Goal: Download file/media

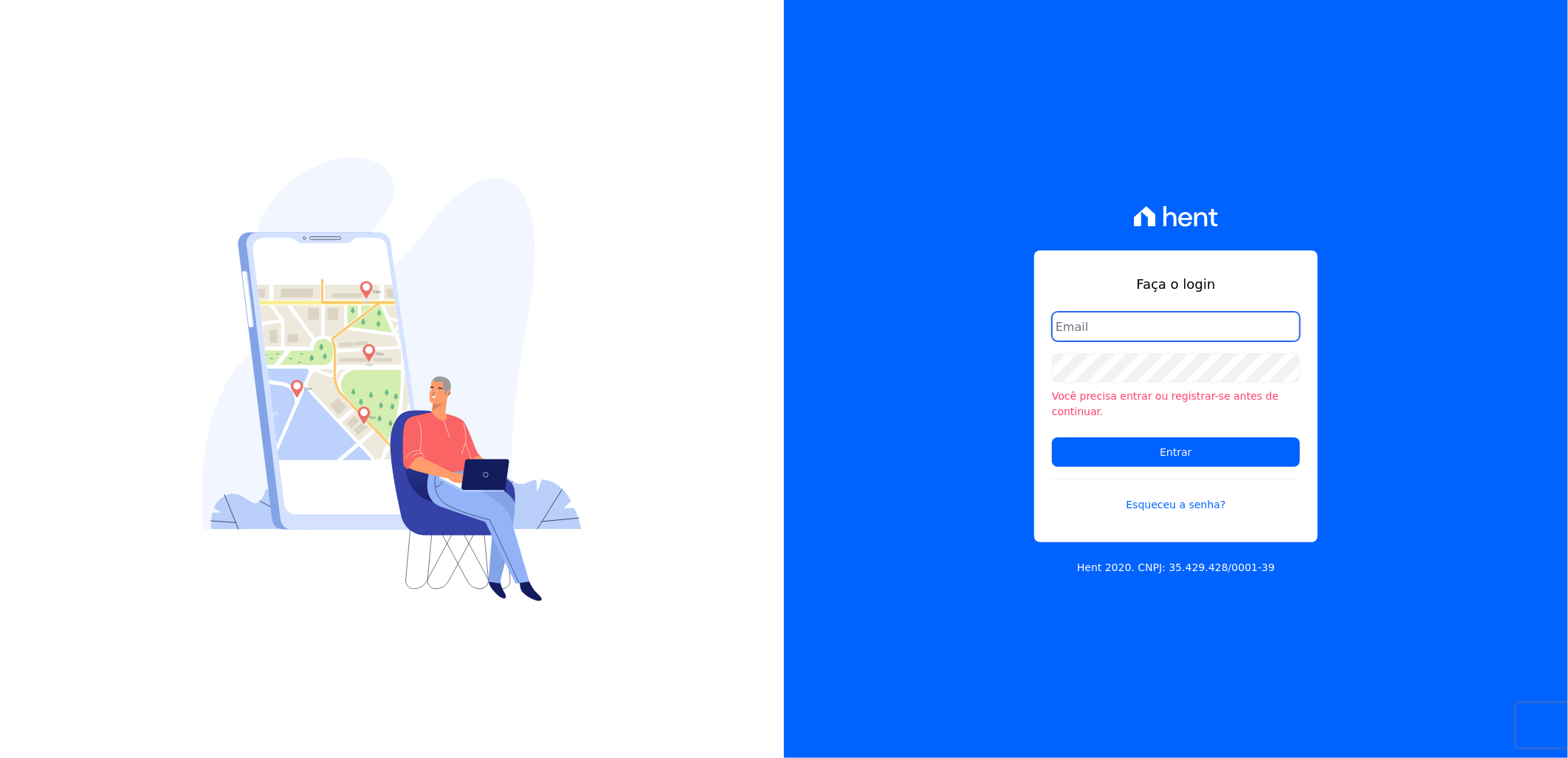
type input "[PERSON_NAME][EMAIL_ADDRESS][DOMAIN_NAME]"
click at [1201, 461] on form "[PERSON_NAME][EMAIL_ADDRESS][DOMAIN_NAME] Você precisa entrar ou registrar-se a…" at bounding box center [1176, 421] width 248 height 219
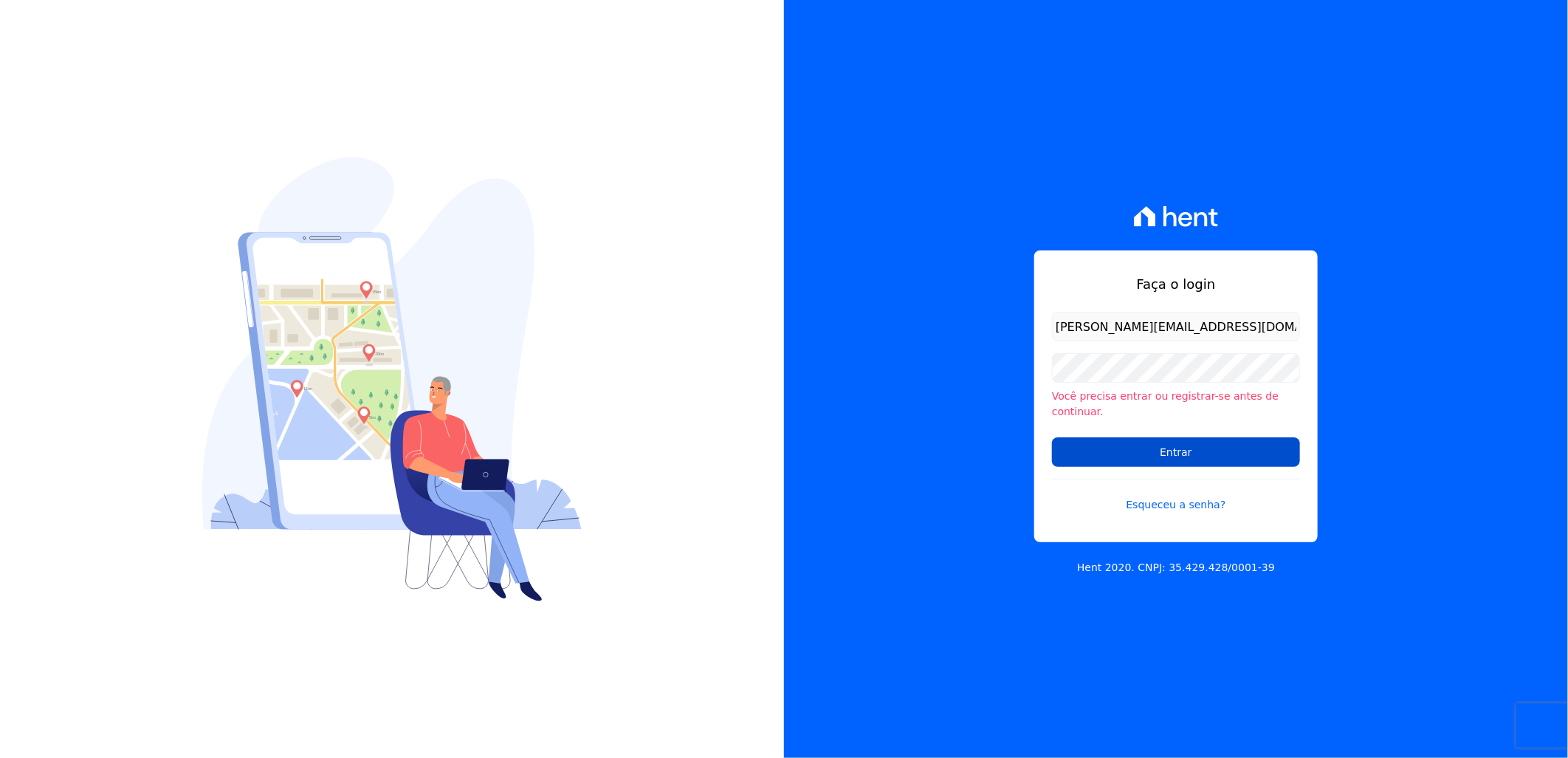
click at [1200, 451] on input "Entrar" at bounding box center [1176, 452] width 248 height 29
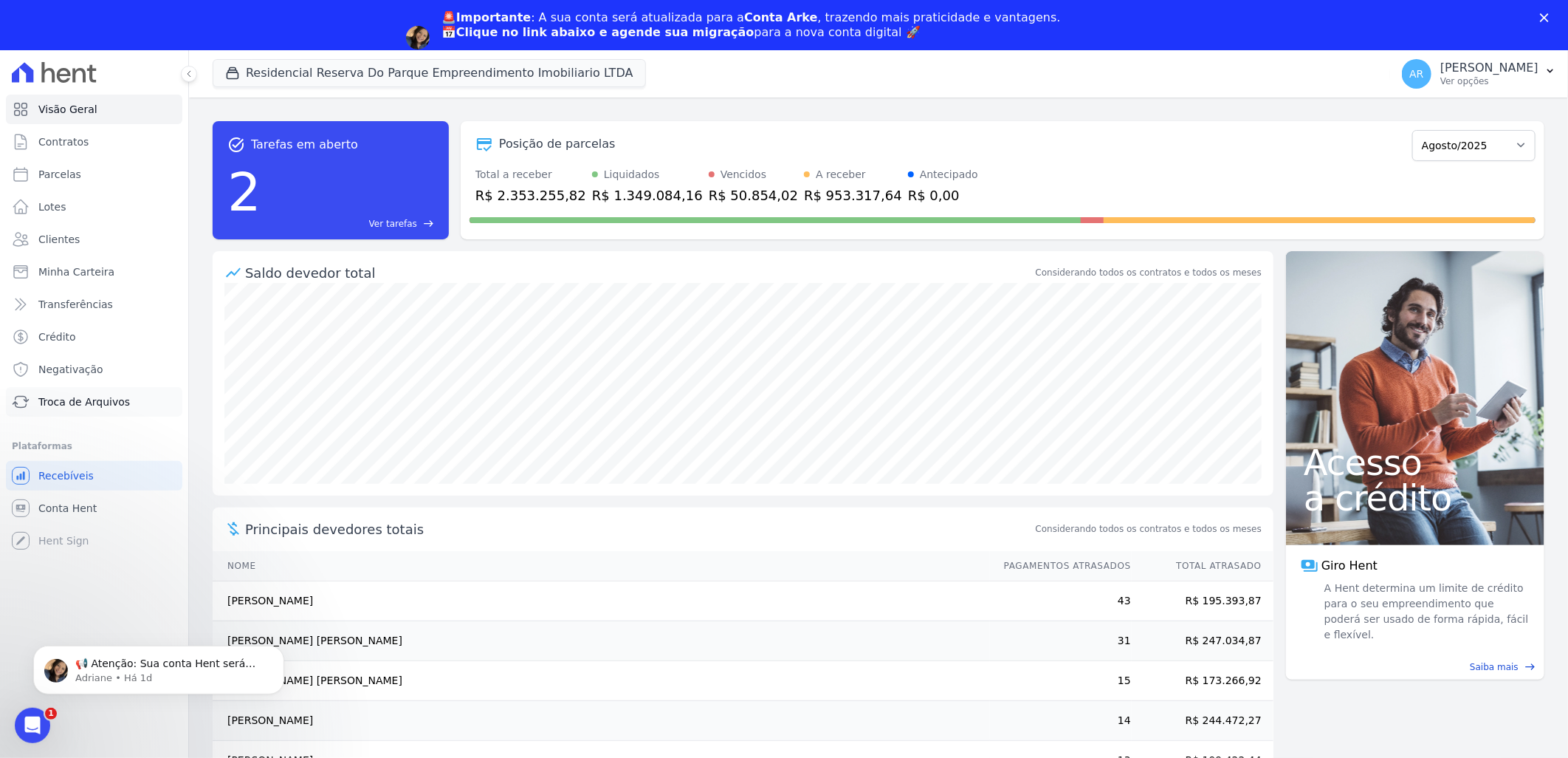
click at [101, 397] on span "Troca de Arquivos" at bounding box center [84, 402] width 91 height 15
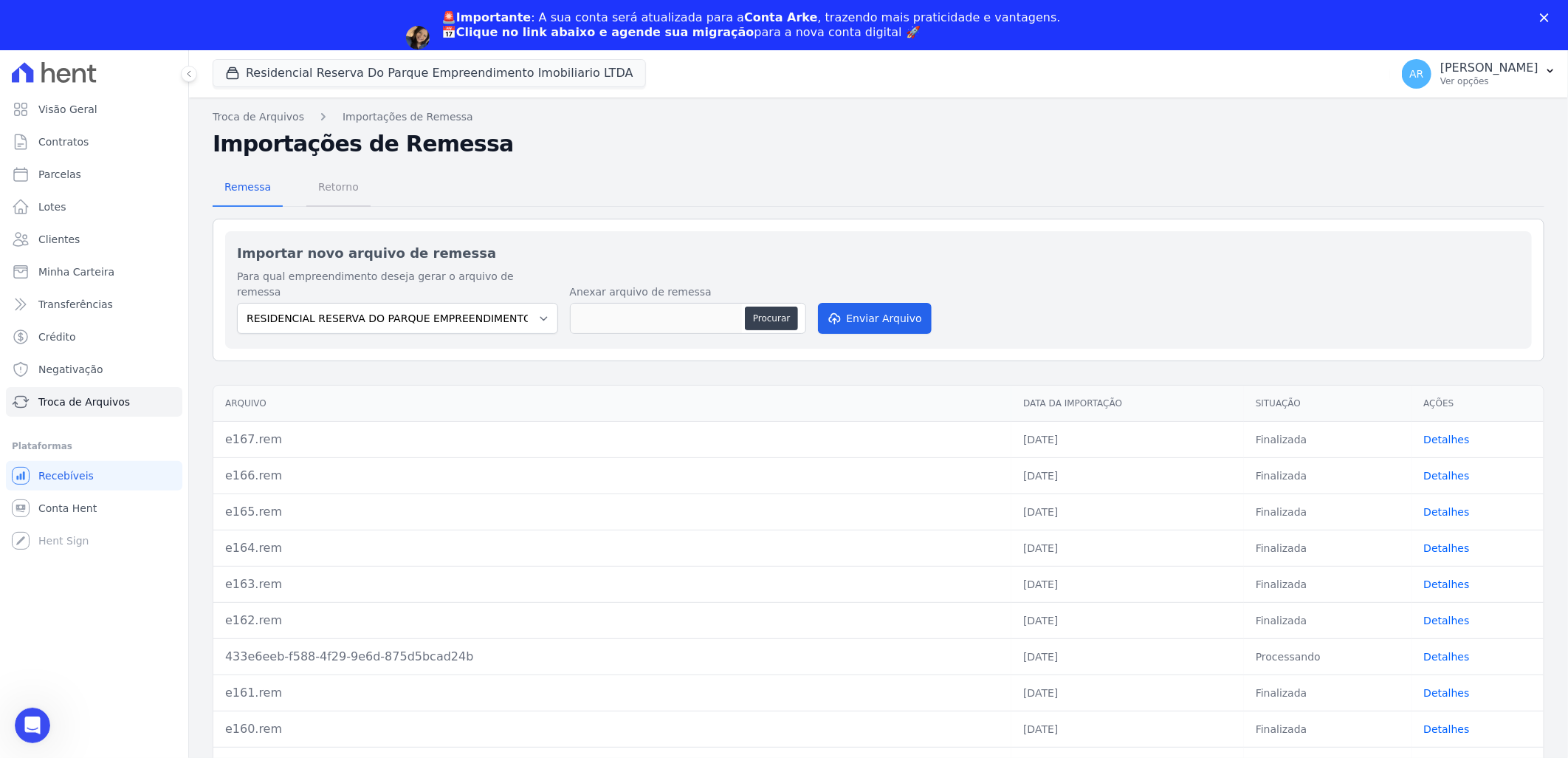
click at [337, 192] on span "Retorno" at bounding box center [338, 187] width 58 height 29
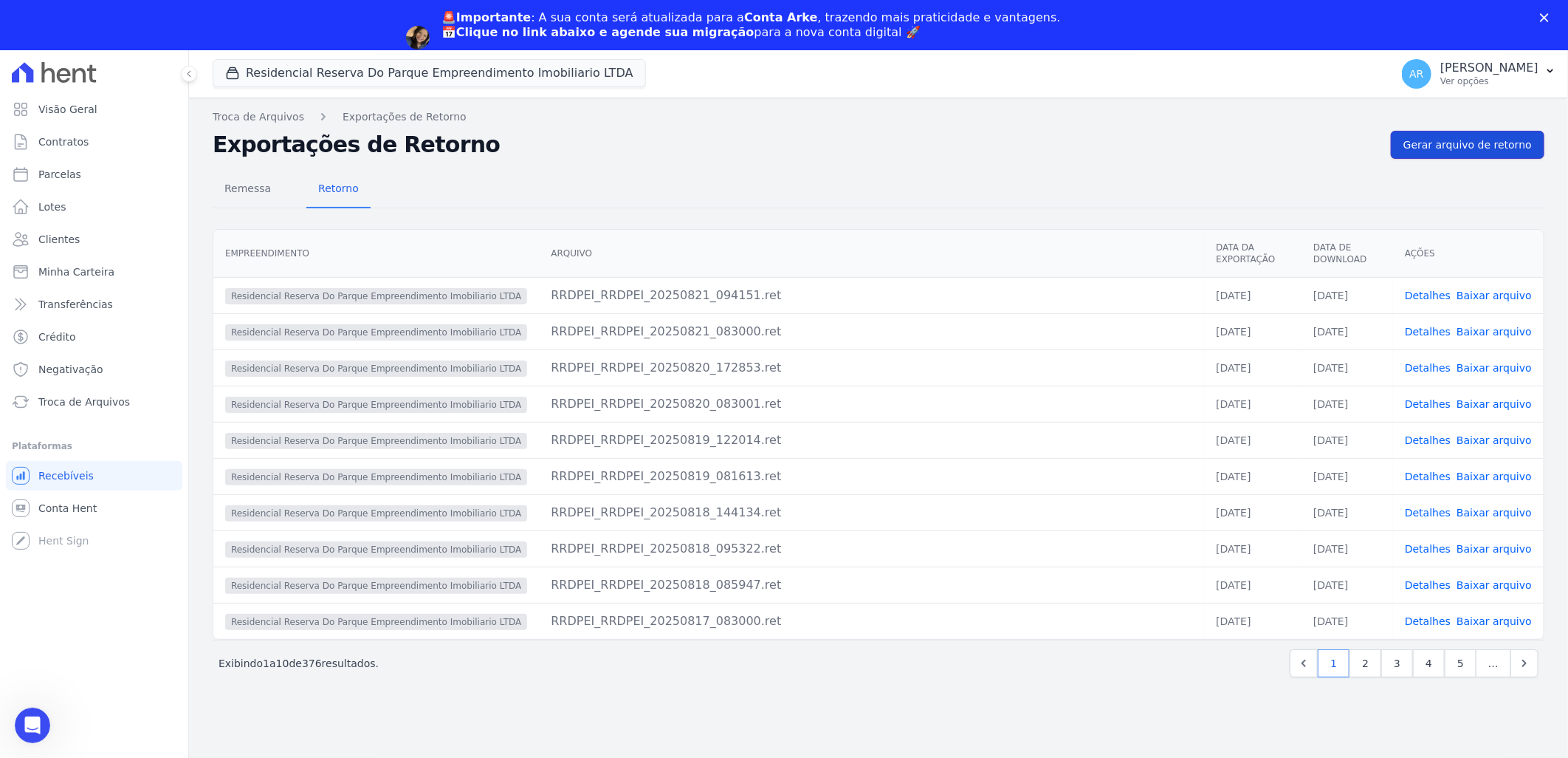
click at [1458, 142] on span "Gerar arquivo de retorno" at bounding box center [1468, 145] width 128 height 15
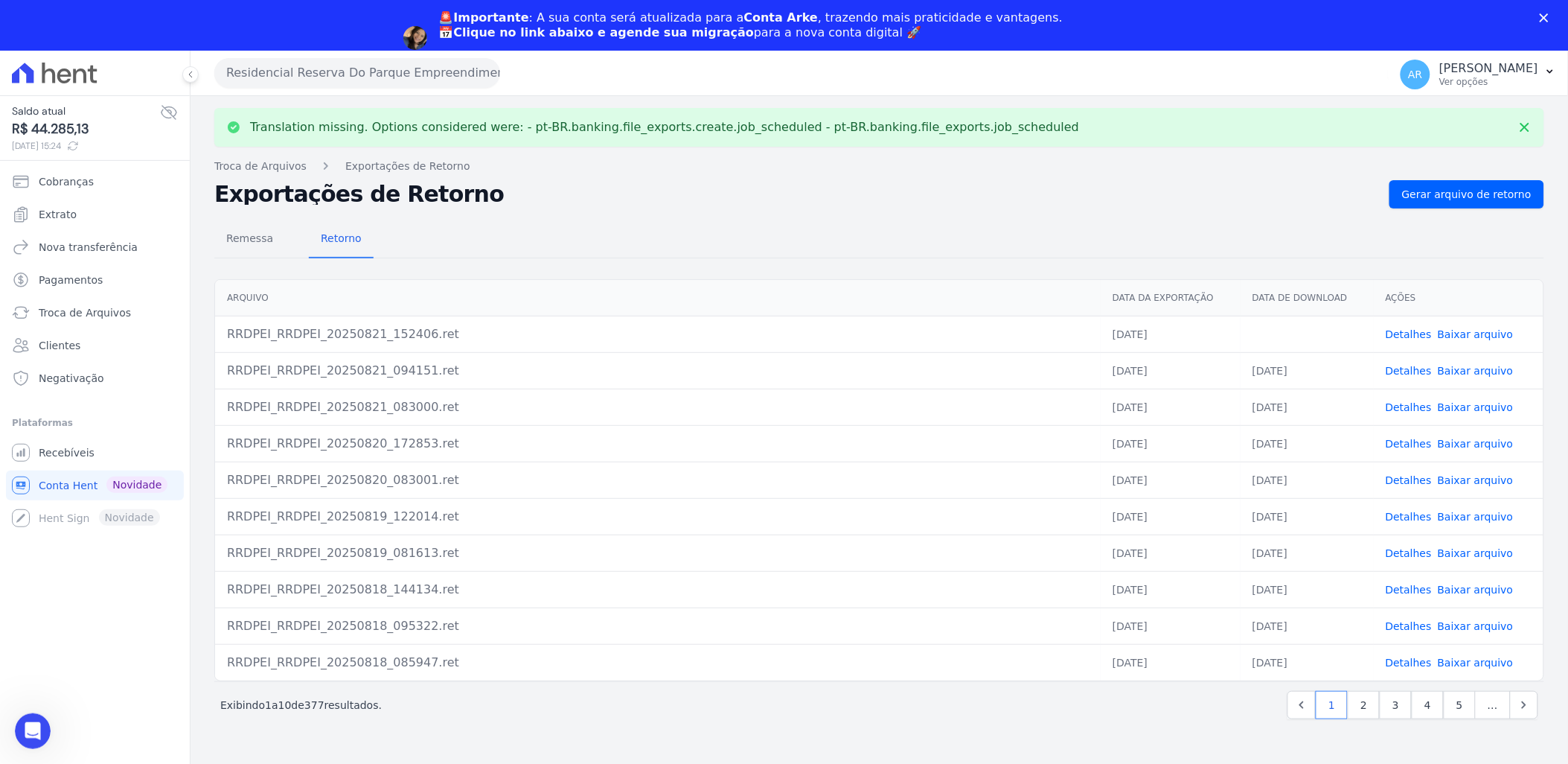
click at [1487, 333] on link "Baixar arquivo" at bounding box center [1476, 334] width 76 height 12
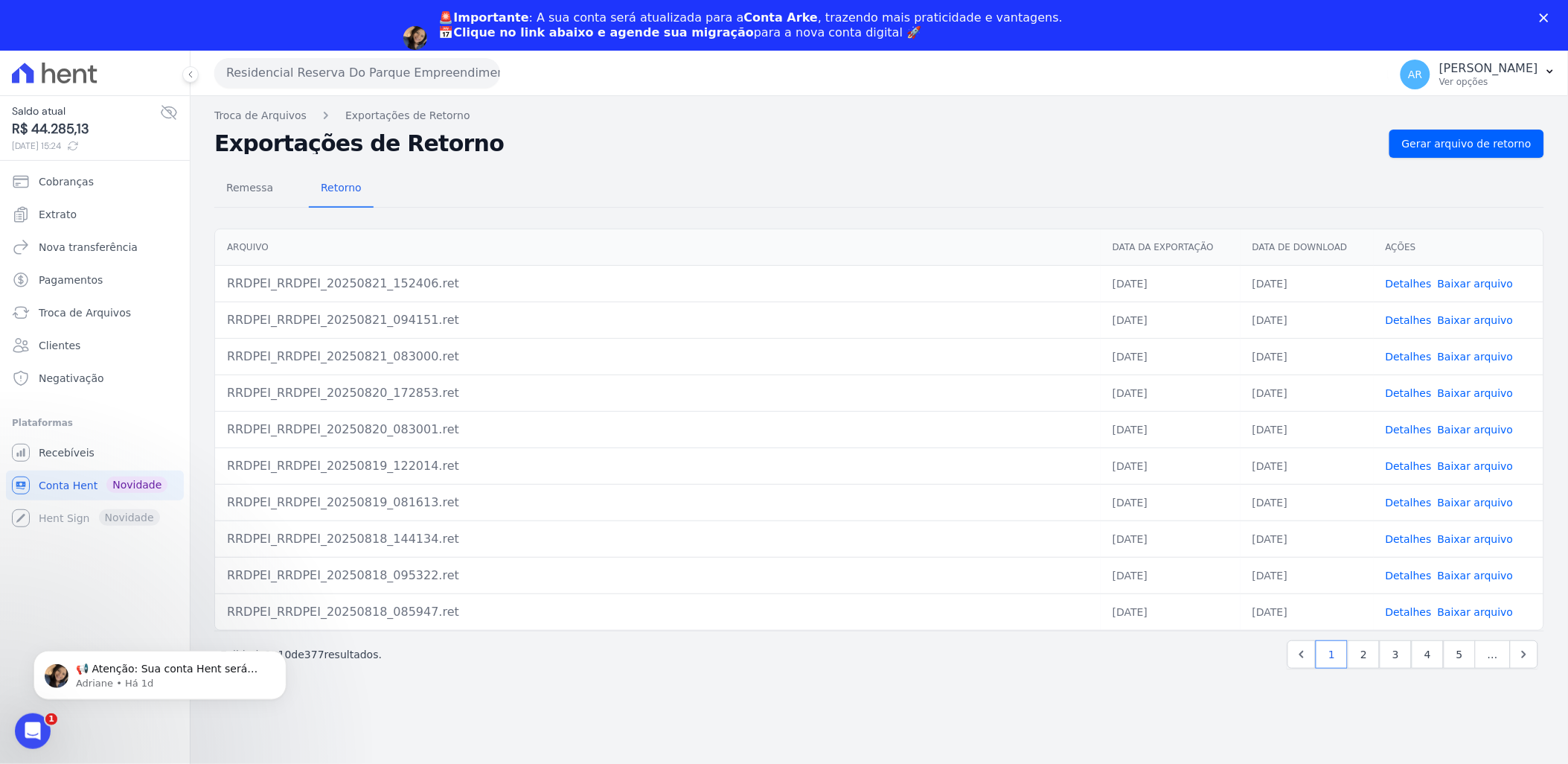
click at [79, 147] on icon at bounding box center [72, 146] width 12 height 12
